Goal: Task Accomplishment & Management: Use online tool/utility

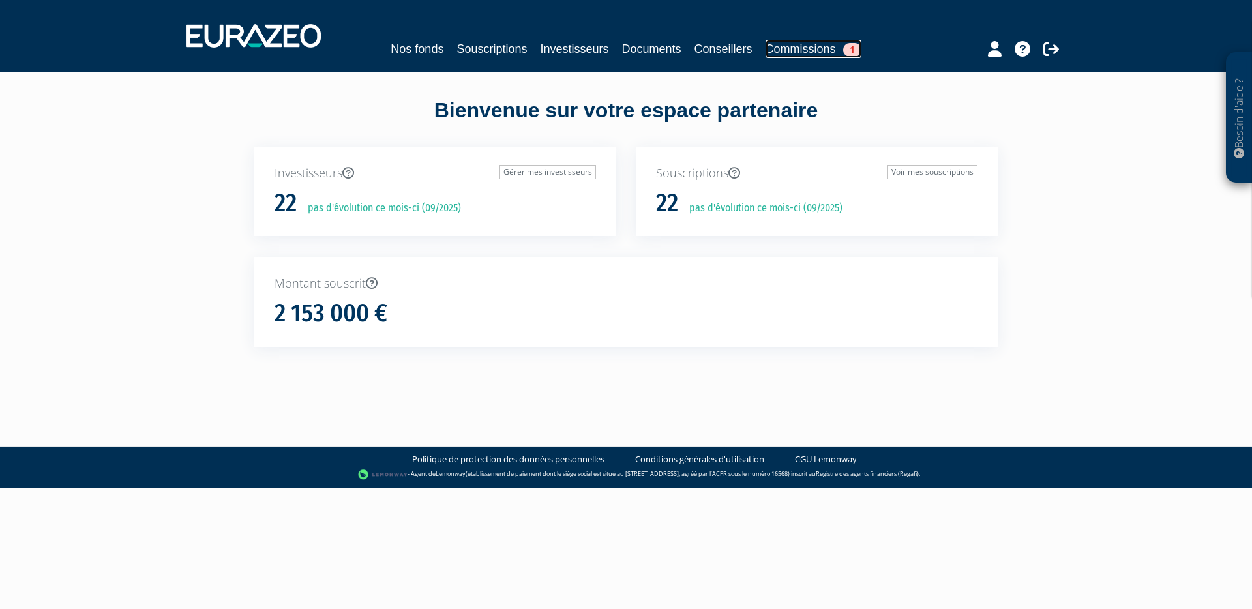
click at [813, 53] on link "Commissions 1" at bounding box center [813, 49] width 96 height 18
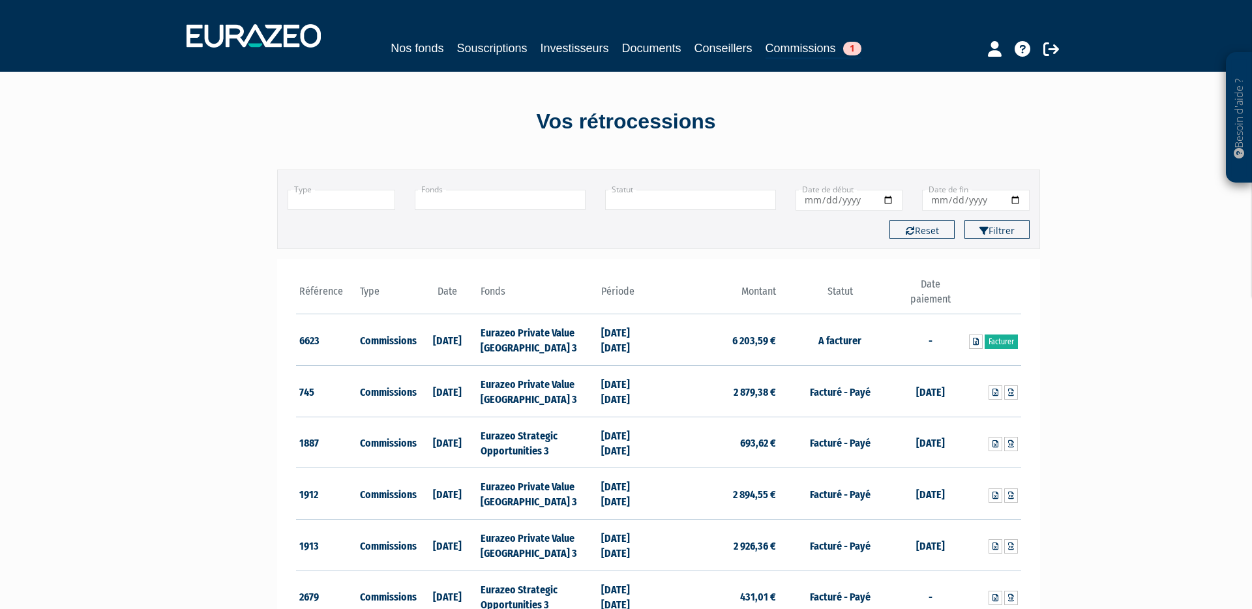
click at [402, 346] on td "Commissions" at bounding box center [387, 339] width 61 height 51
click at [592, 342] on td "Eurazeo Private Value Europe 3" at bounding box center [537, 339] width 121 height 51
click at [764, 334] on td "6 203,59 €" at bounding box center [718, 339] width 121 height 51
click at [976, 341] on icon at bounding box center [976, 342] width 6 height 8
click at [1001, 344] on link "Facturer" at bounding box center [1000, 341] width 33 height 14
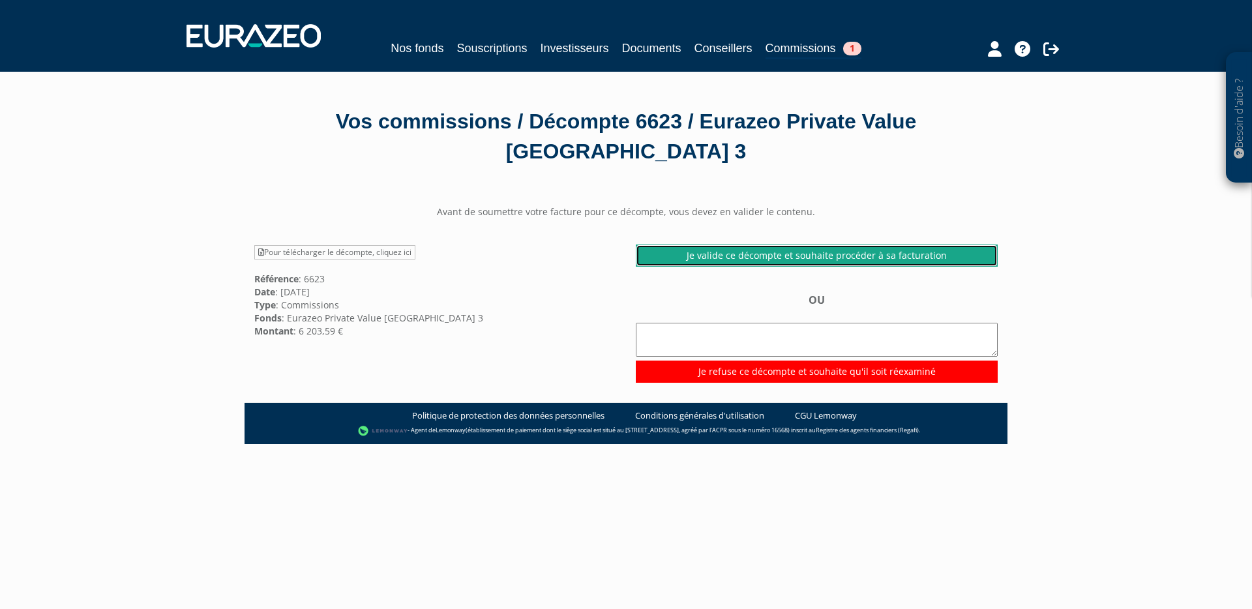
click at [808, 244] on link "Je valide ce décompte et souhaite procéder à sa facturation" at bounding box center [817, 255] width 362 height 22
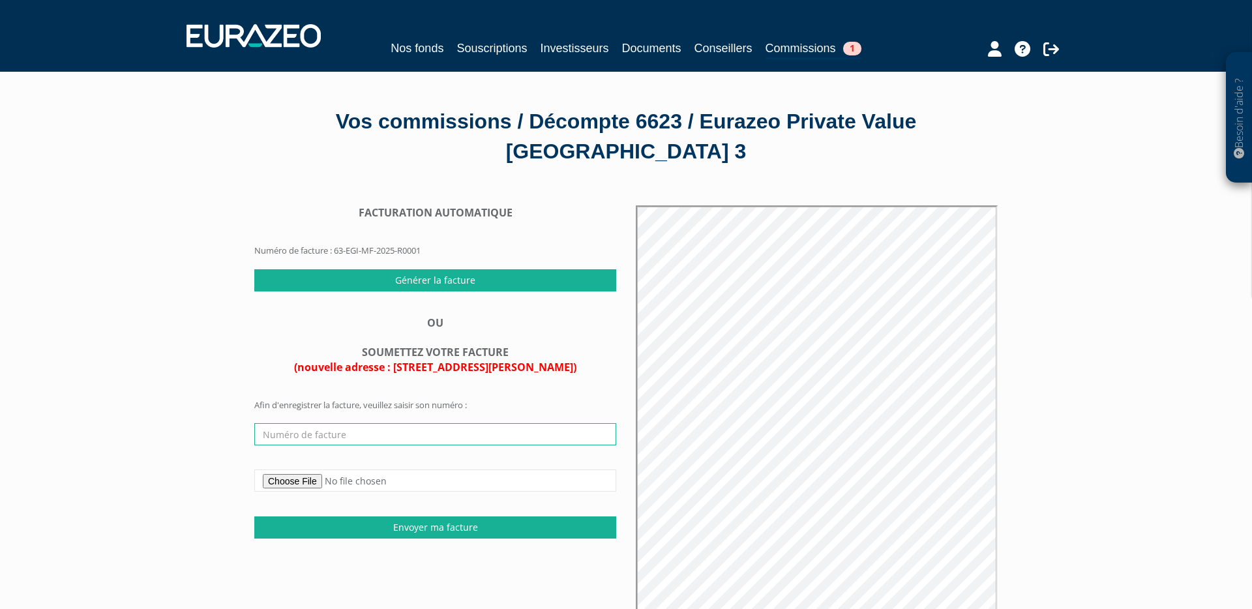
click at [272, 423] on input "text" at bounding box center [435, 434] width 362 height 22
type input "[PHONE_NUMBER]"
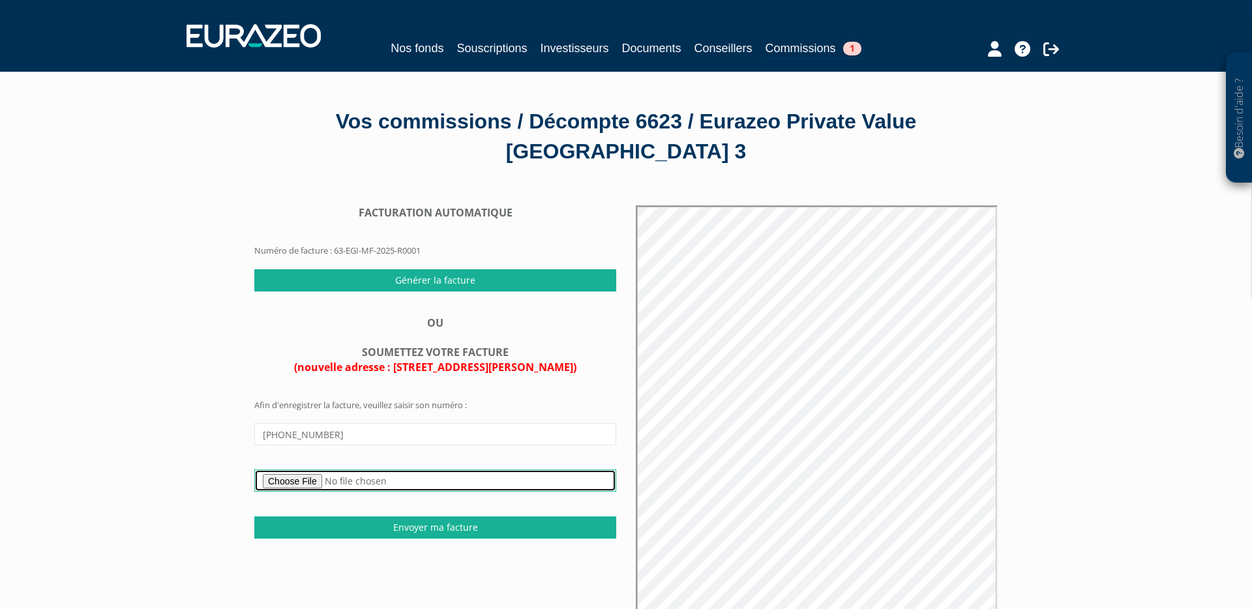
click at [287, 469] on input "file" at bounding box center [435, 480] width 362 height 22
click at [302, 469] on input "file" at bounding box center [435, 480] width 362 height 22
type input "C:\fakepath\facture fg Eurazeo EPVE 3.pdf"
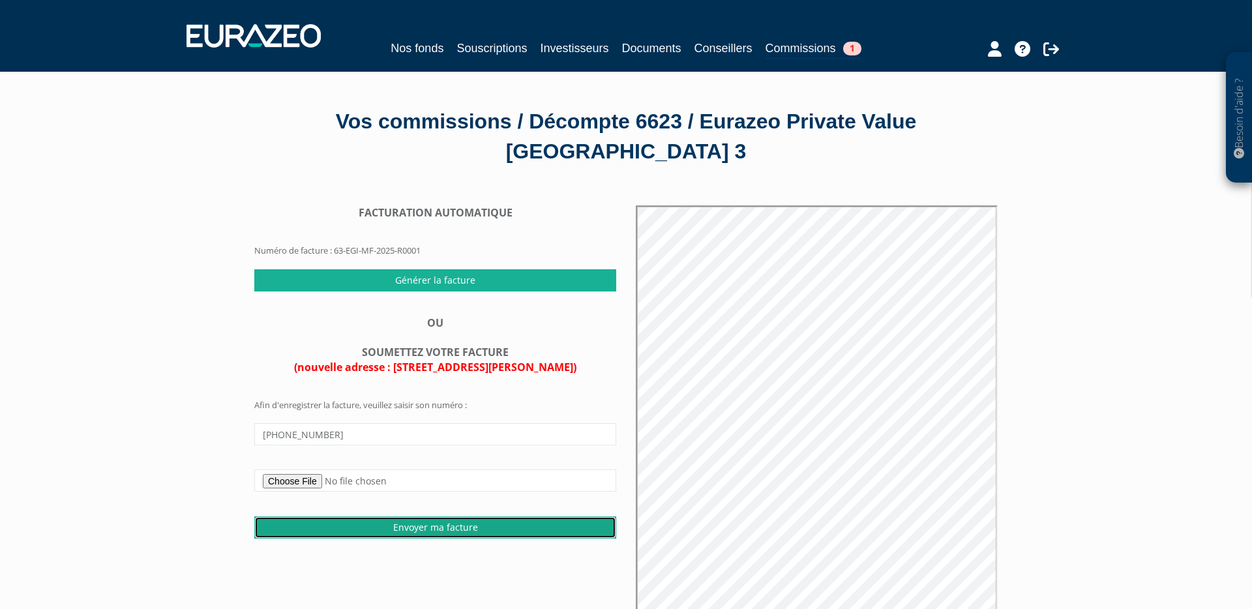
click at [404, 516] on input "Envoyer ma facture" at bounding box center [435, 527] width 362 height 22
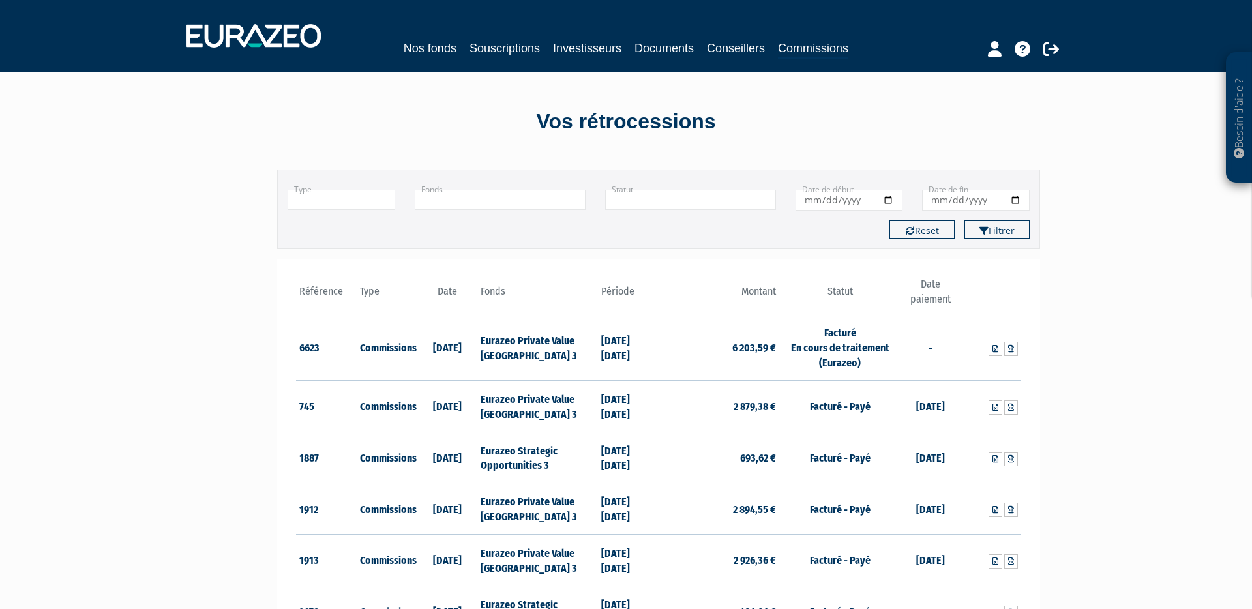
click at [613, 291] on th "Période" at bounding box center [628, 295] width 61 height 37
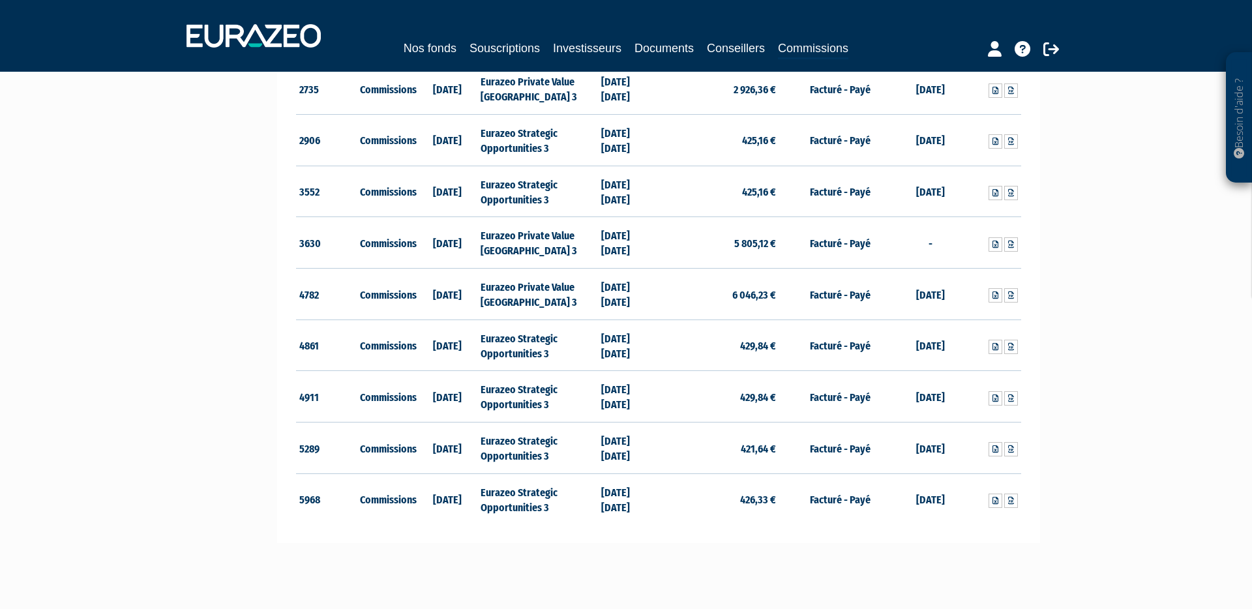
scroll to position [621, 0]
